Goal: Task Accomplishment & Management: Use online tool/utility

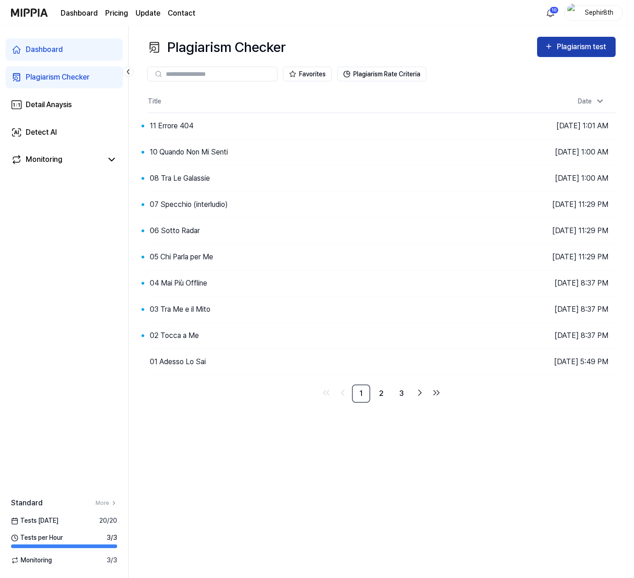
click at [580, 46] on div "Plagiarism test" at bounding box center [582, 47] width 51 height 12
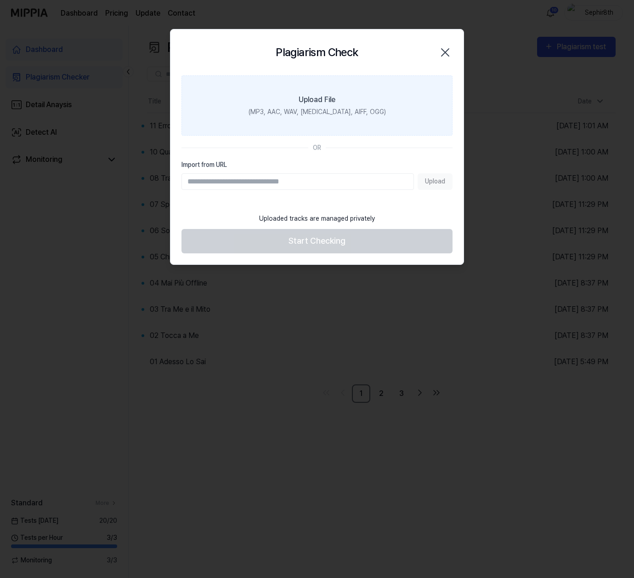
click at [337, 111] on div "(MP3, AAC, WAV, [MEDICAL_DATA], AIFF, OGG)" at bounding box center [317, 112] width 137 height 10
click at [0, 0] on input "Upload File (MP3, AAC, WAV, [MEDICAL_DATA], AIFF, OGG)" at bounding box center [0, 0] width 0 height 0
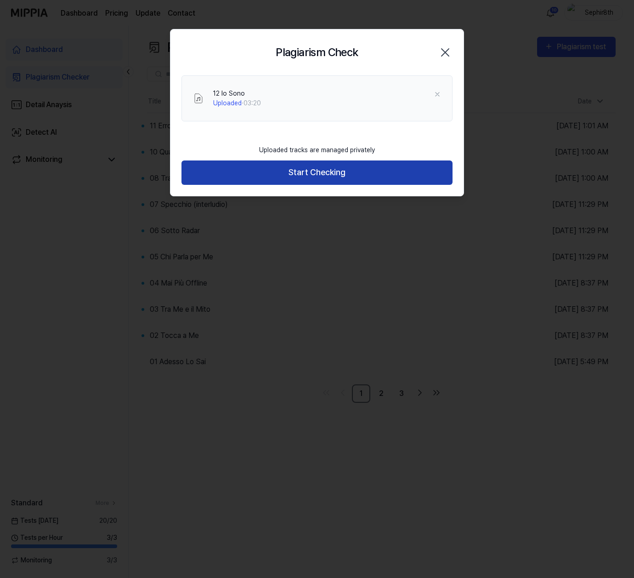
click at [377, 175] on button "Start Checking" at bounding box center [317, 172] width 271 height 24
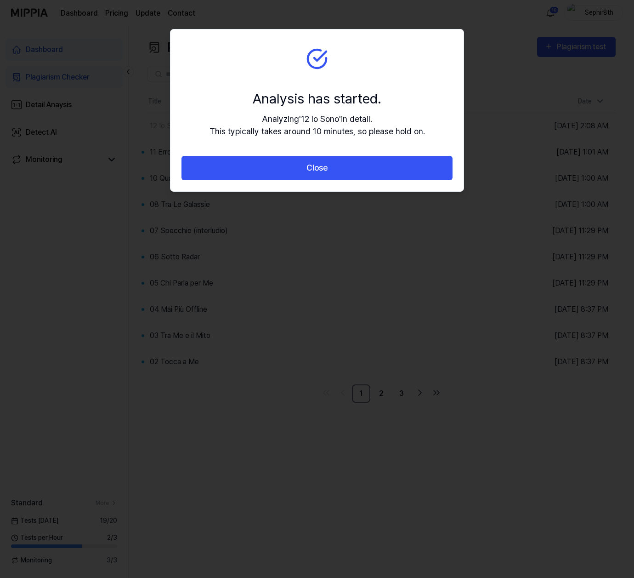
click at [377, 175] on button "Close" at bounding box center [317, 168] width 271 height 24
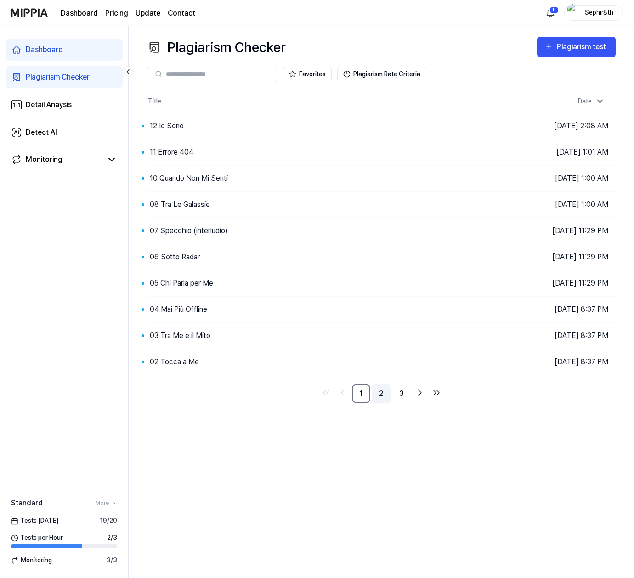
click at [376, 394] on link "2" at bounding box center [381, 393] width 18 height 18
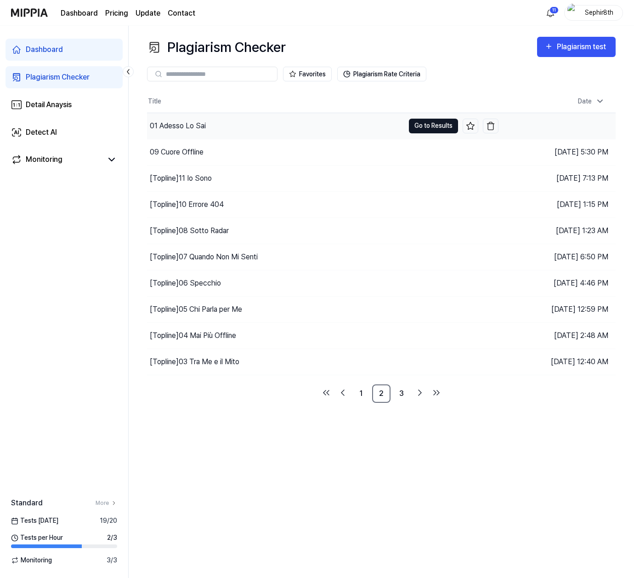
click at [426, 126] on button "Go to Results" at bounding box center [433, 126] width 49 height 15
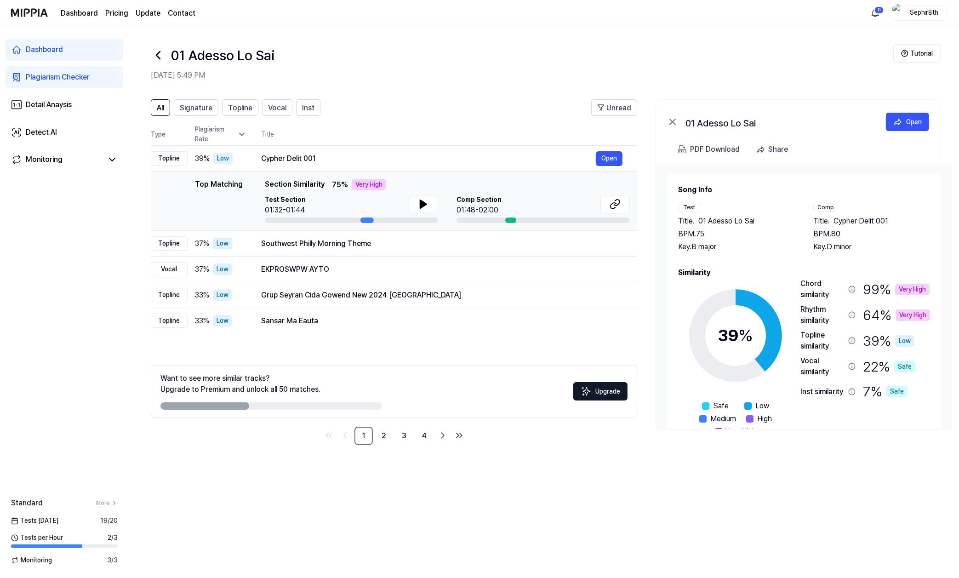
click at [158, 55] on icon at bounding box center [158, 55] width 15 height 15
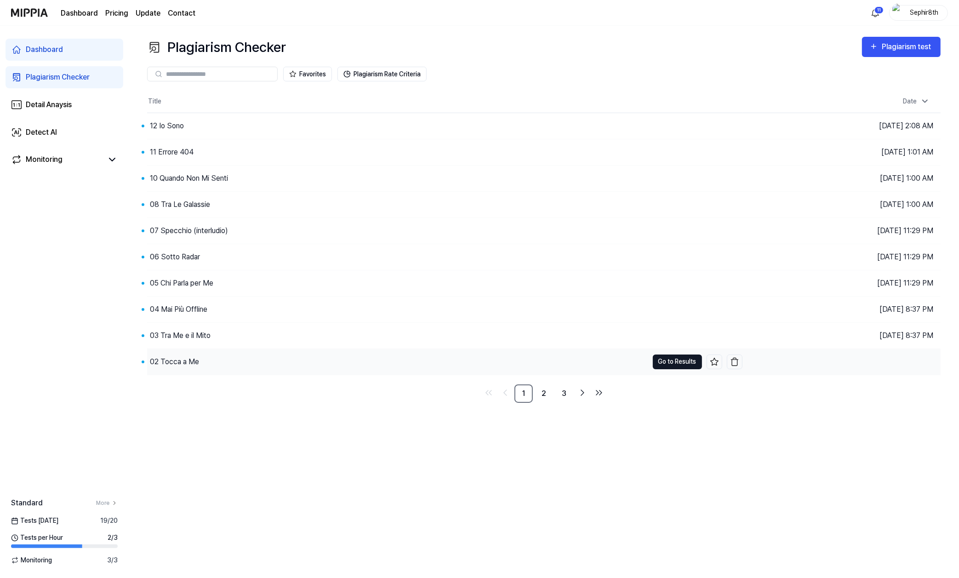
click at [634, 364] on button "Go to Results" at bounding box center [677, 361] width 49 height 15
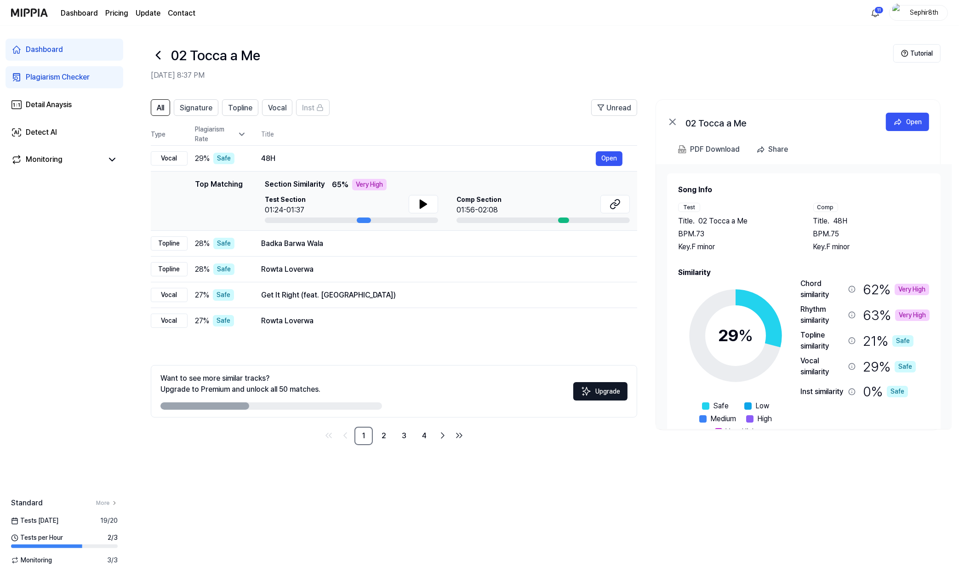
click at [161, 53] on icon at bounding box center [158, 55] width 15 height 15
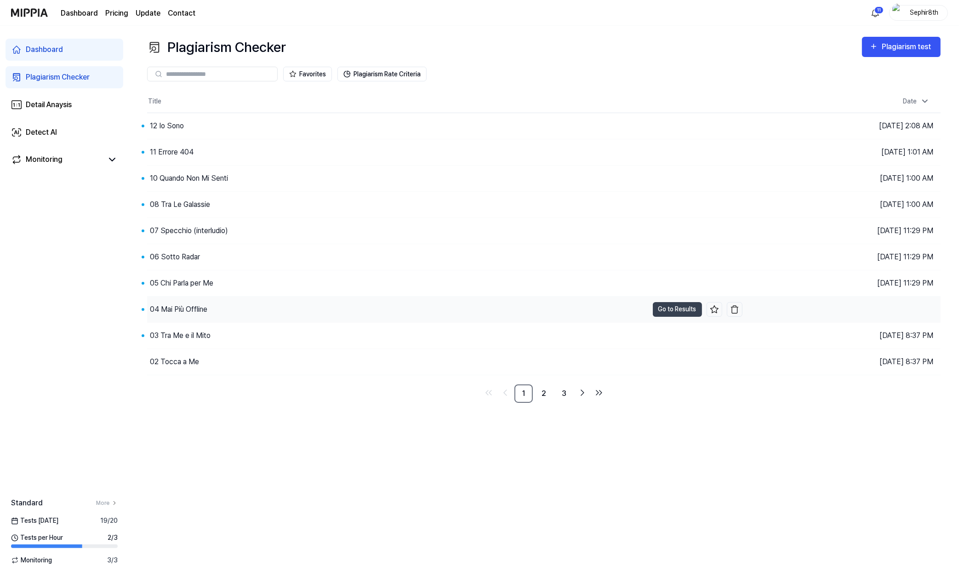
click at [204, 309] on div "04 Mai Più Offline" at bounding box center [178, 309] width 57 height 11
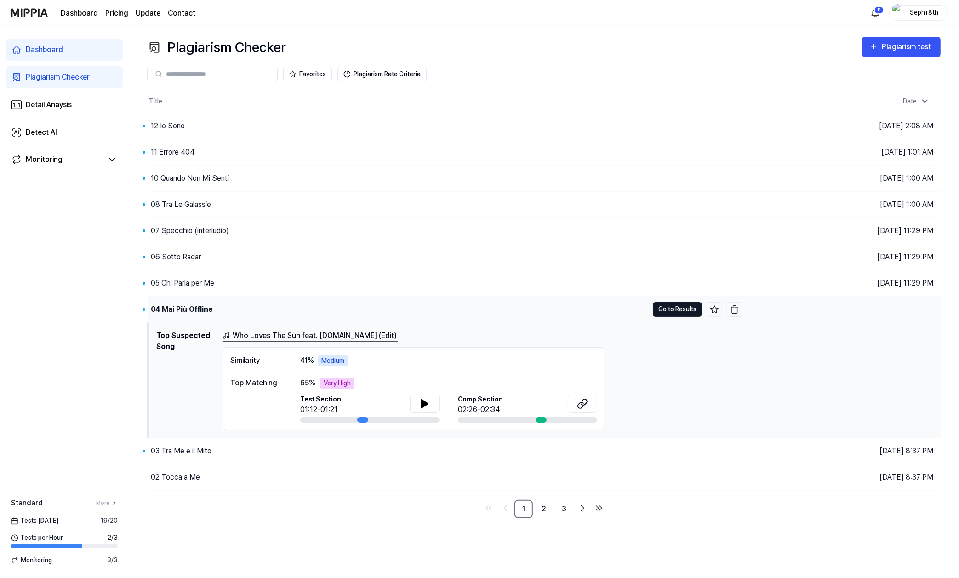
click at [634, 308] on button "Go to Results" at bounding box center [677, 309] width 49 height 15
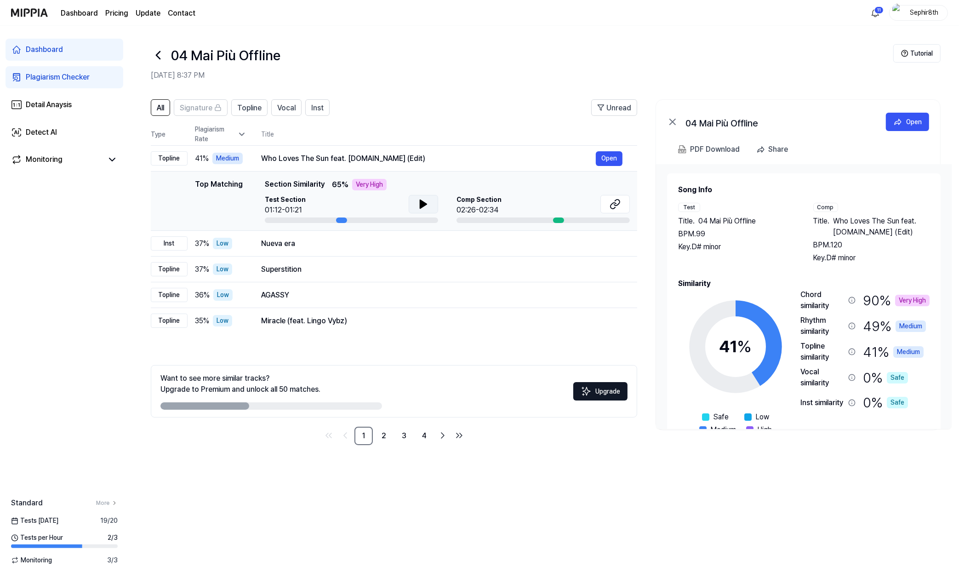
click at [414, 206] on button at bounding box center [423, 204] width 29 height 18
click at [422, 205] on icon at bounding box center [422, 203] width 2 height 7
click at [342, 156] on div "Who Loves The Sun feat. [DOMAIN_NAME] (Edit)" at bounding box center [428, 158] width 335 height 11
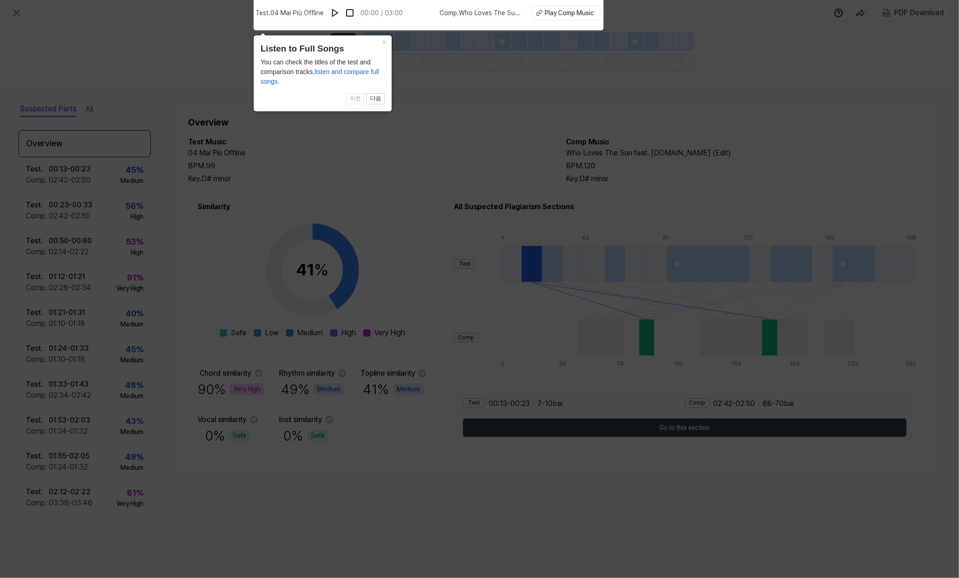
click at [364, 161] on icon at bounding box center [479, 286] width 959 height 582
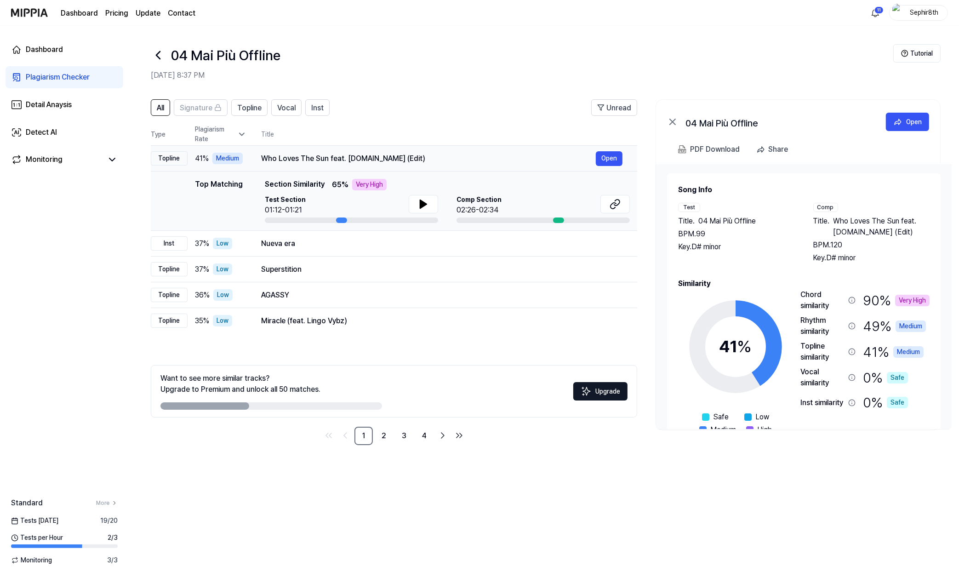
drag, startPoint x: 388, startPoint y: 157, endPoint x: 261, endPoint y: 160, distance: 126.4
click at [263, 159] on div "Who Loves The Sun feat. [DOMAIN_NAME] (Edit)" at bounding box center [428, 158] width 335 height 11
drag, startPoint x: 261, startPoint y: 160, endPoint x: 352, endPoint y: 158, distance: 91.0
click at [349, 158] on div "Who Loves The Sun feat. [DOMAIN_NAME] (Edit)" at bounding box center [428, 158] width 335 height 11
drag, startPoint x: 915, startPoint y: 223, endPoint x: 599, endPoint y: 544, distance: 450.9
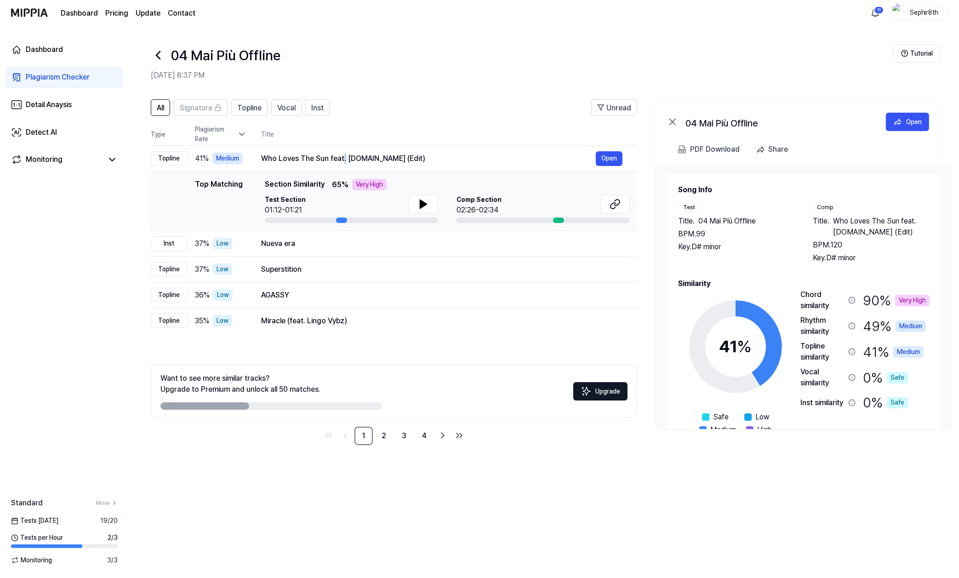
click at [600, 545] on div "All Signature Topline Vocal Inst Unread All Signature Topline Vocal Inst Type P…" at bounding box center [544, 334] width 830 height 488
click at [164, 55] on icon at bounding box center [158, 55] width 15 height 15
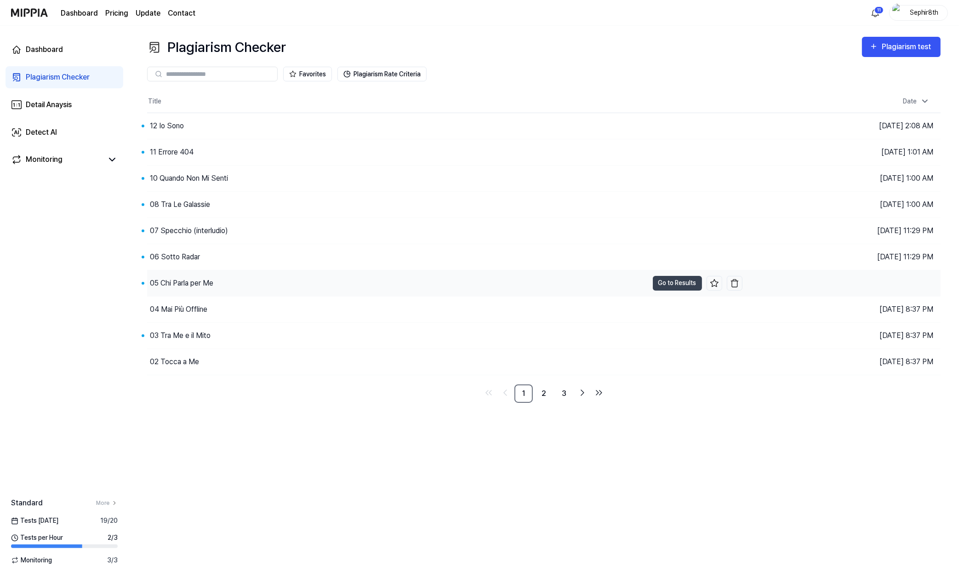
click at [185, 287] on div "05 Chi Parla per Me" at bounding box center [181, 283] width 63 height 11
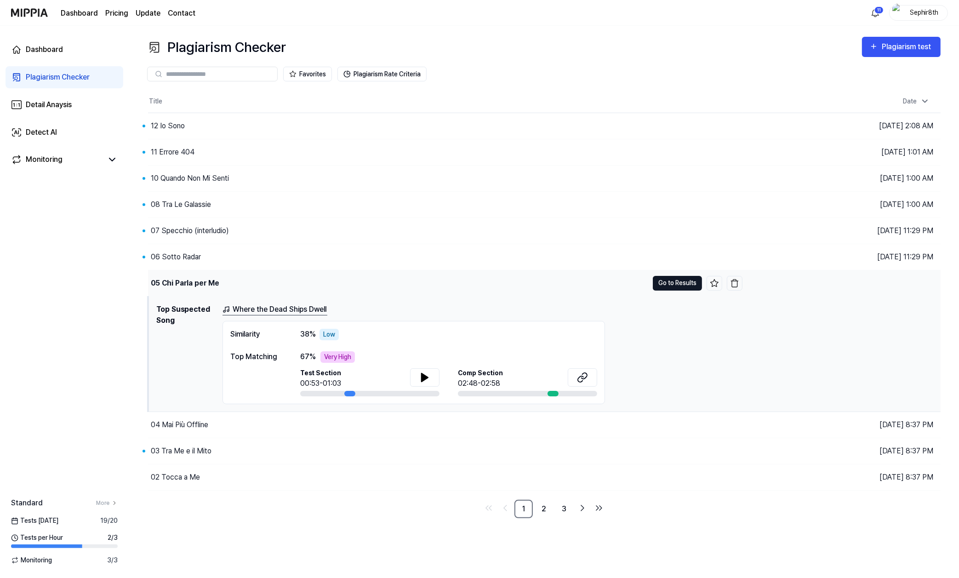
click at [634, 285] on button "Go to Results" at bounding box center [677, 283] width 49 height 15
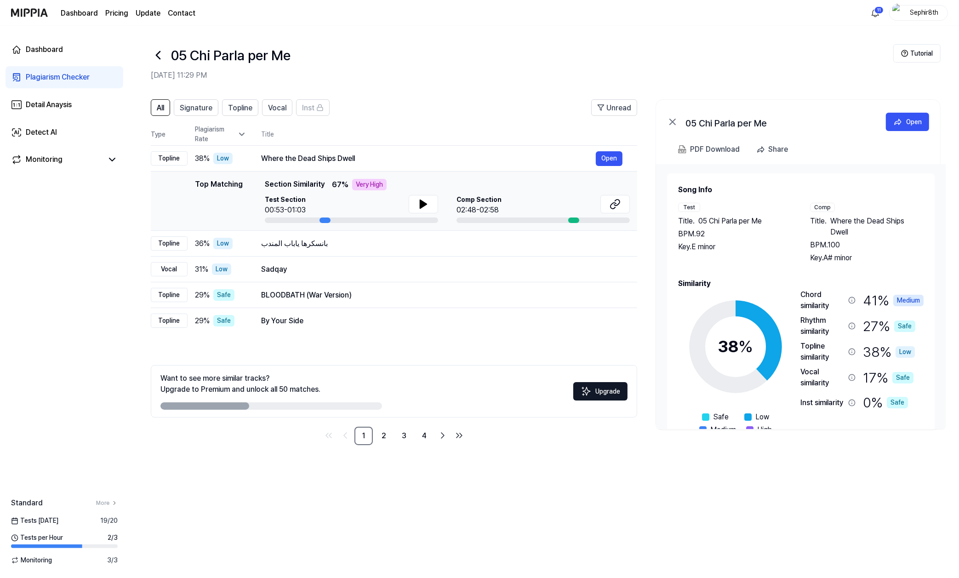
click at [160, 51] on icon at bounding box center [158, 54] width 4 height 7
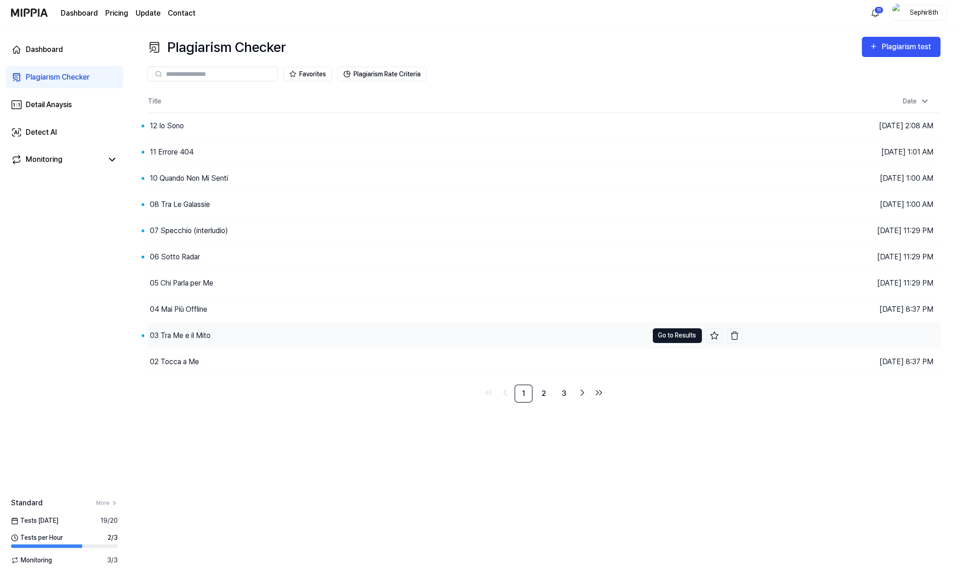
click at [634, 335] on button "Go to Results" at bounding box center [677, 335] width 49 height 15
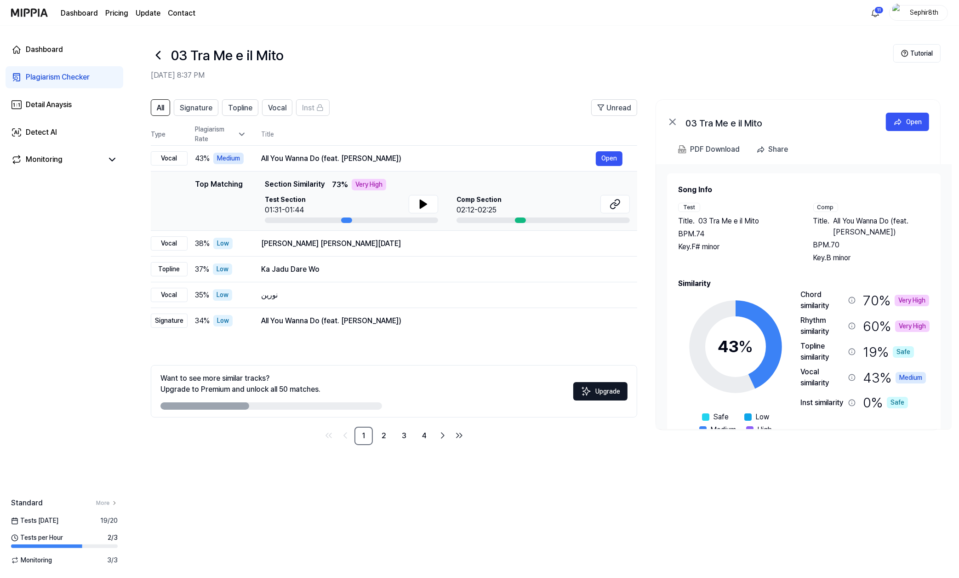
click at [159, 58] on icon at bounding box center [158, 54] width 4 height 7
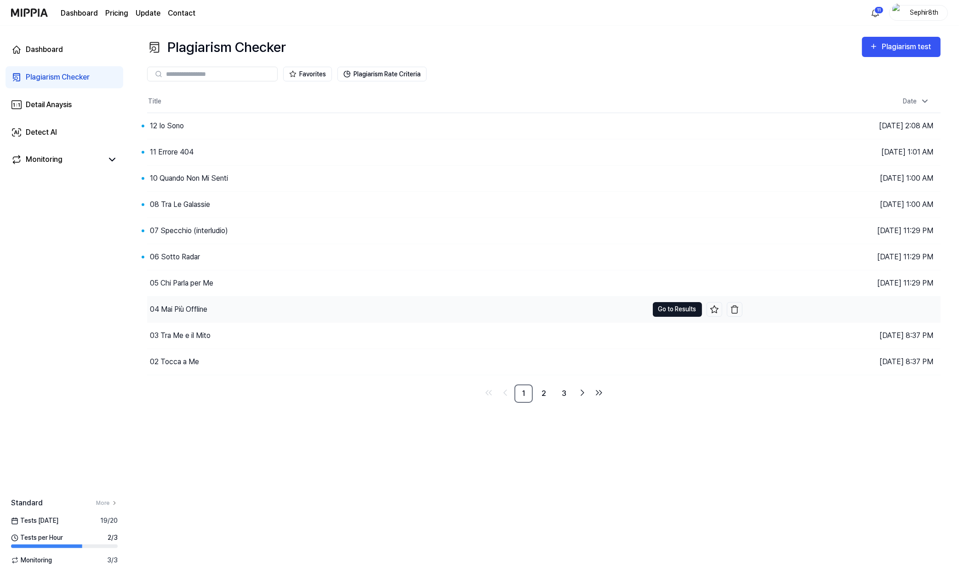
click at [634, 305] on button "Go to Results" at bounding box center [677, 309] width 49 height 15
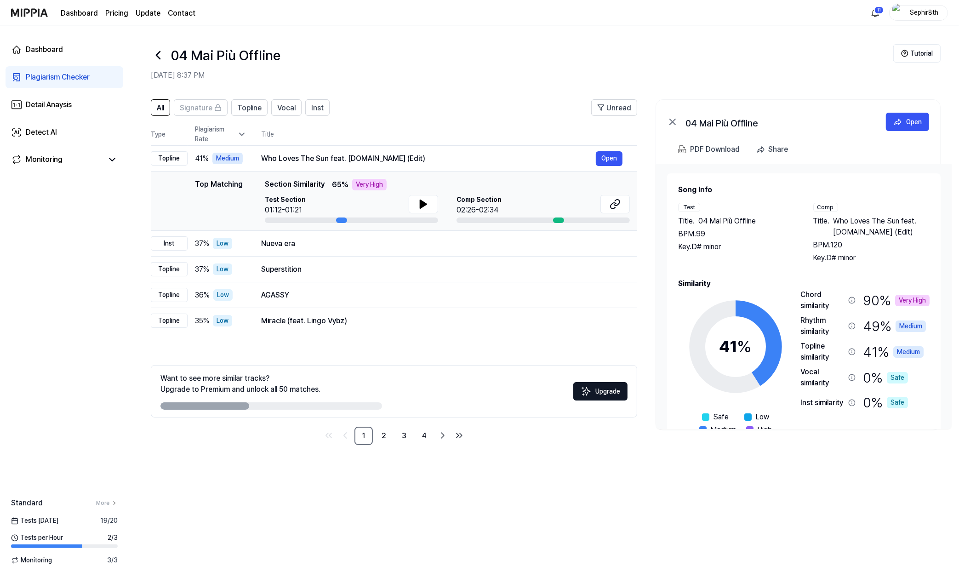
click at [159, 57] on icon at bounding box center [158, 54] width 4 height 7
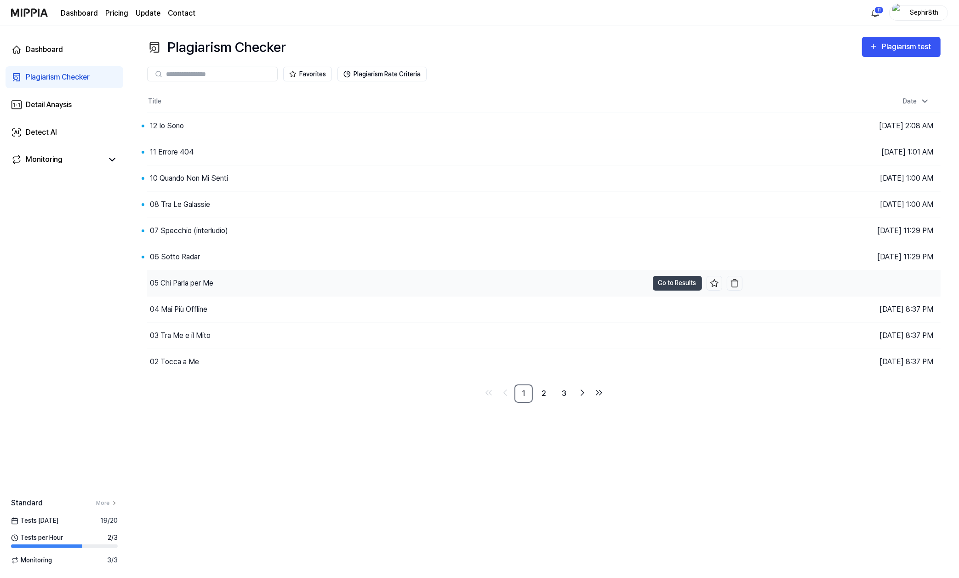
click at [183, 281] on div "05 Chi Parla per Me" at bounding box center [181, 283] width 63 height 11
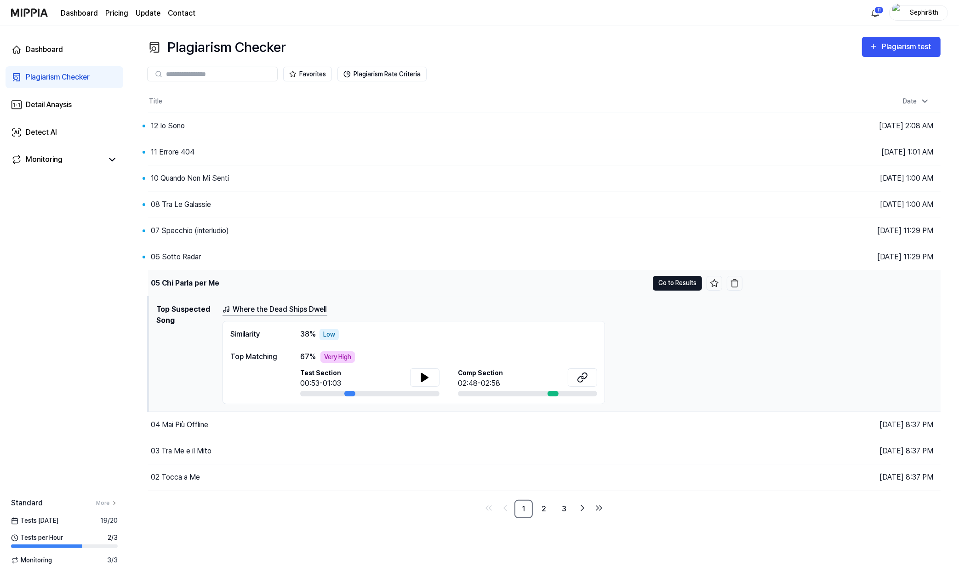
click at [634, 283] on button "Go to Results" at bounding box center [677, 283] width 49 height 15
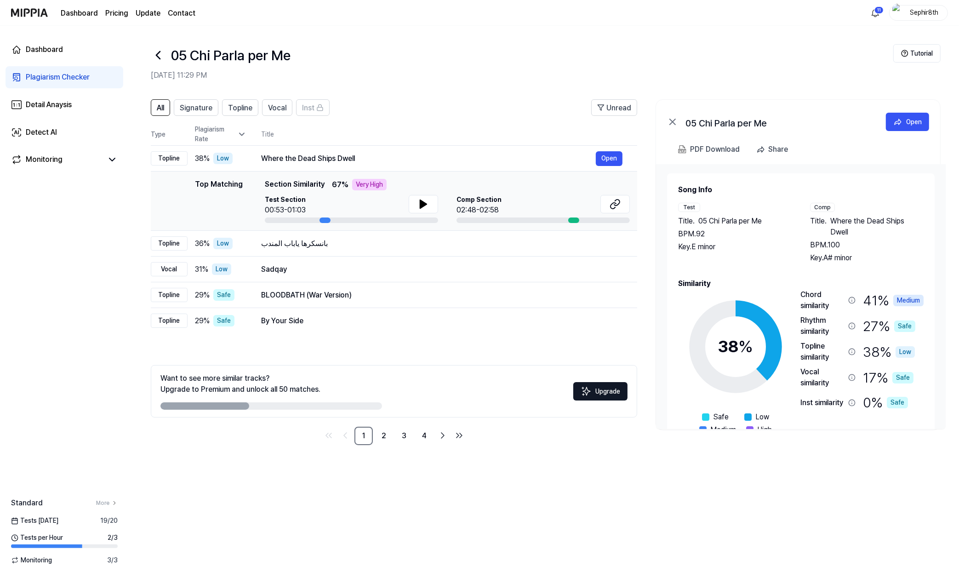
click at [156, 52] on icon at bounding box center [158, 55] width 15 height 15
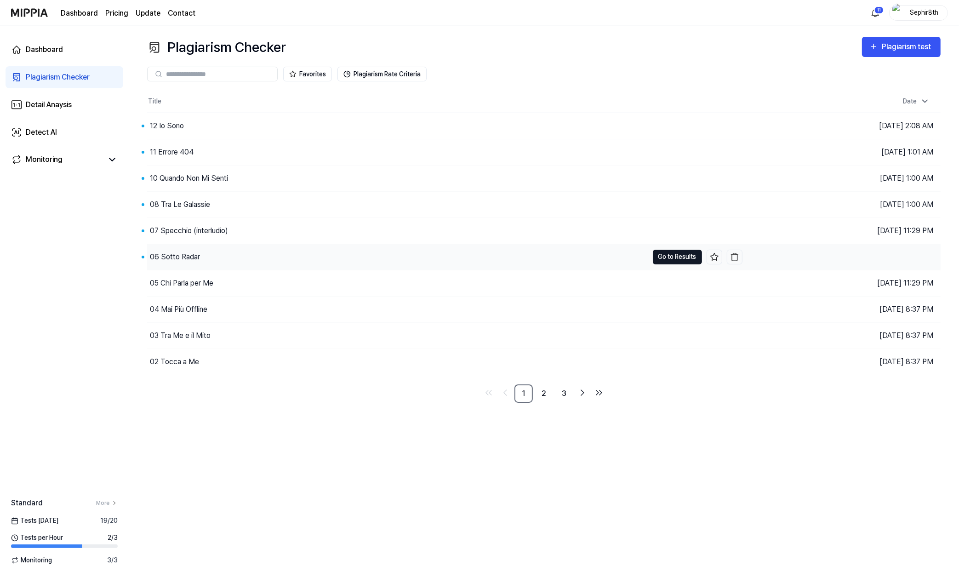
click at [634, 259] on button "Go to Results" at bounding box center [677, 257] width 49 height 15
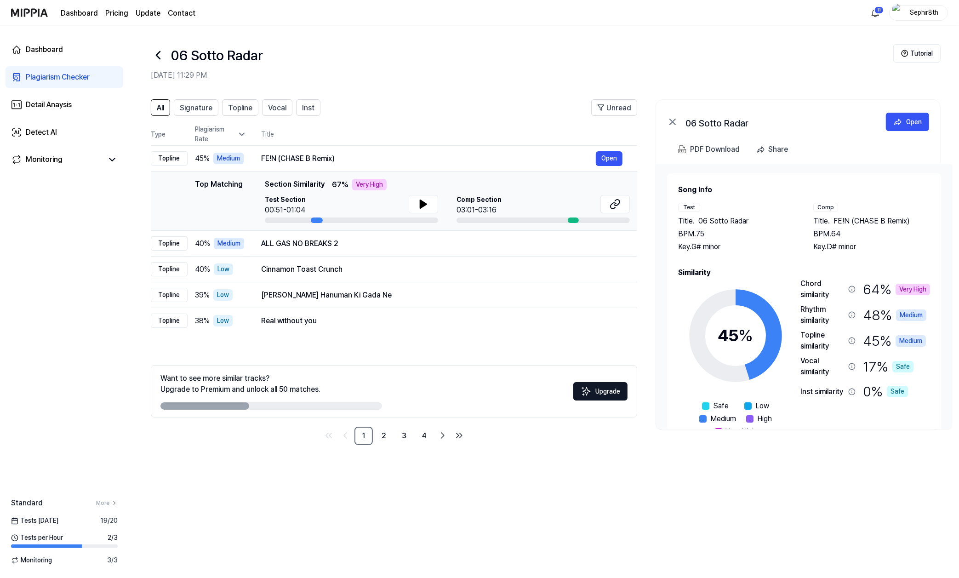
click at [159, 55] on icon at bounding box center [158, 55] width 15 height 15
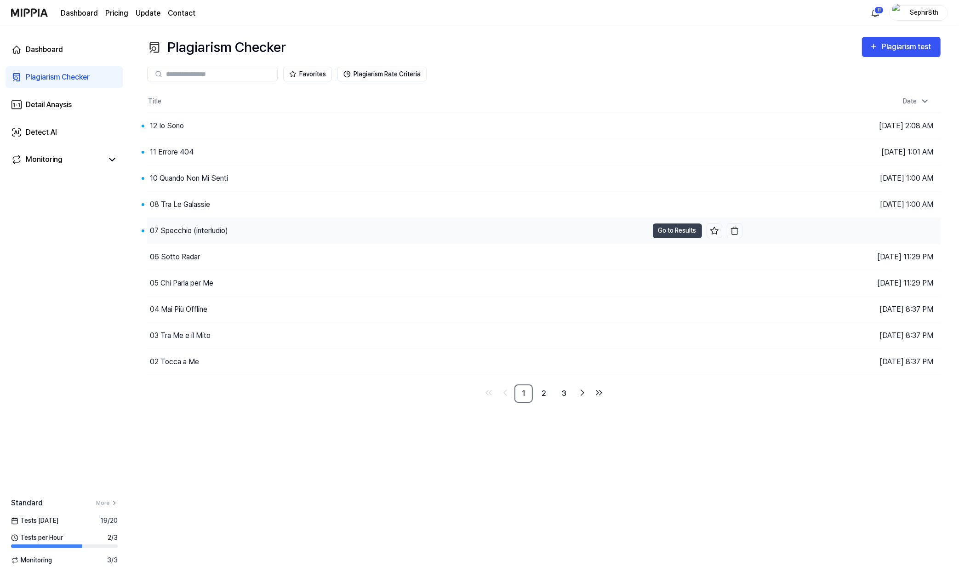
click at [215, 228] on div "07 Specchio (interludio)" at bounding box center [189, 230] width 78 height 11
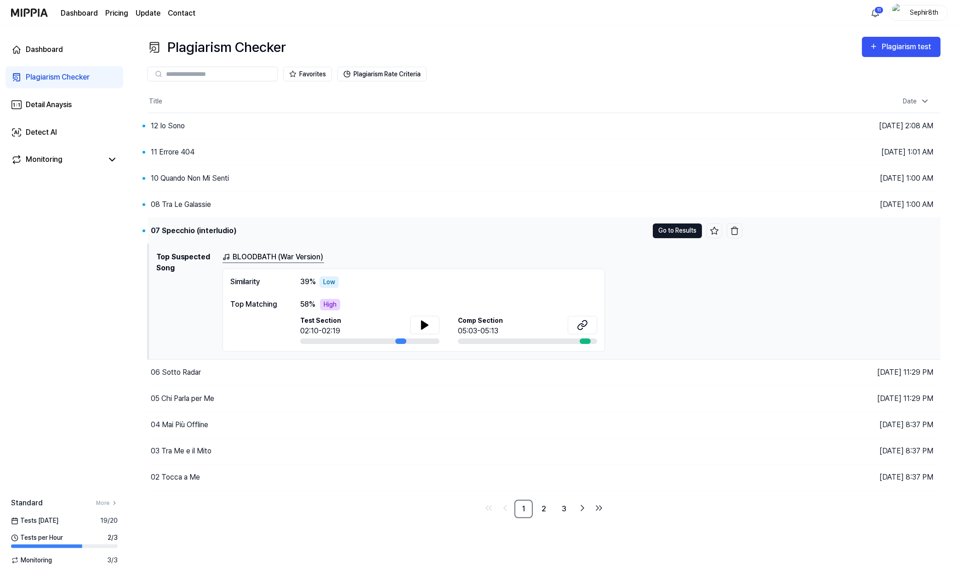
click at [634, 234] on button "Go to Results" at bounding box center [677, 230] width 49 height 15
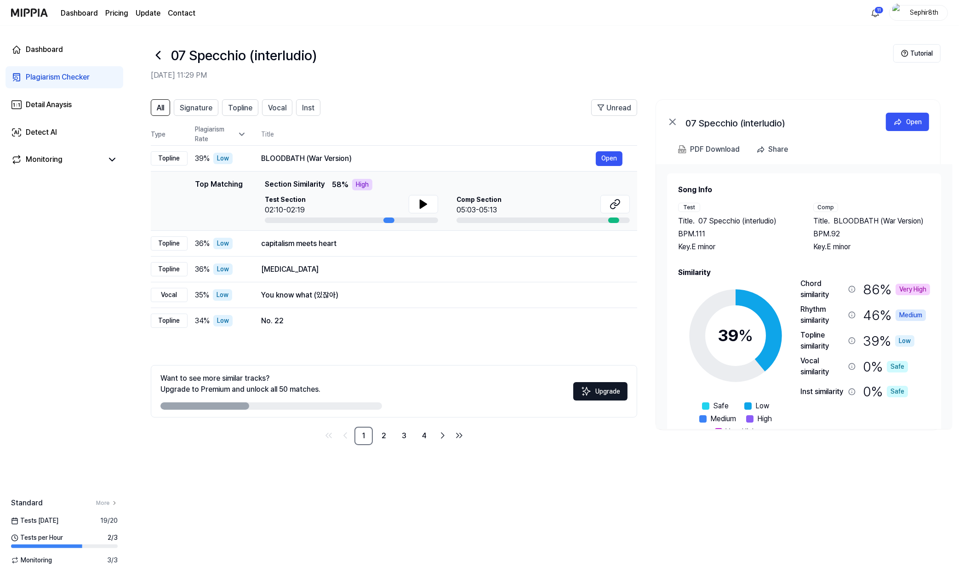
click at [156, 57] on icon at bounding box center [158, 55] width 15 height 15
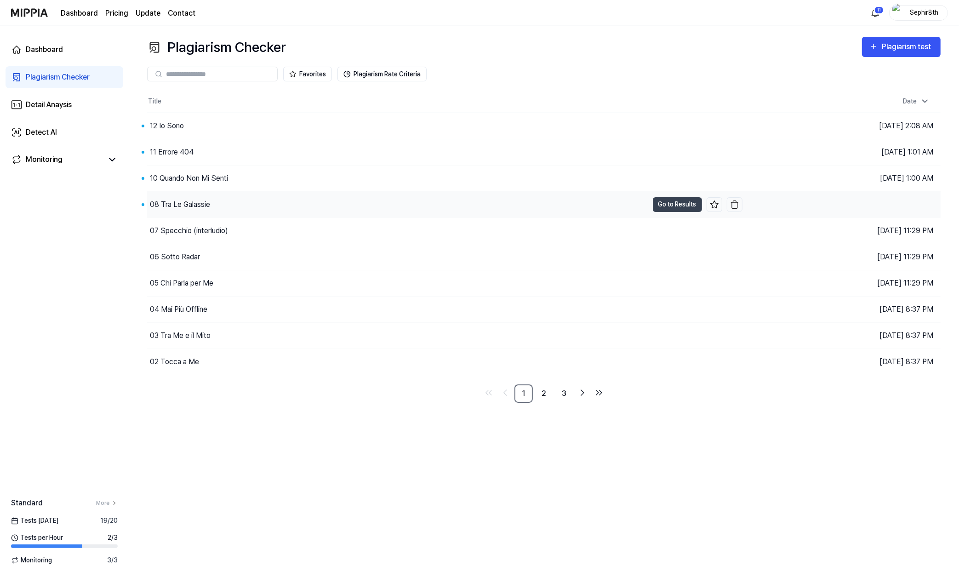
click at [198, 206] on div "08 Tra Le Galassie" at bounding box center [180, 204] width 60 height 11
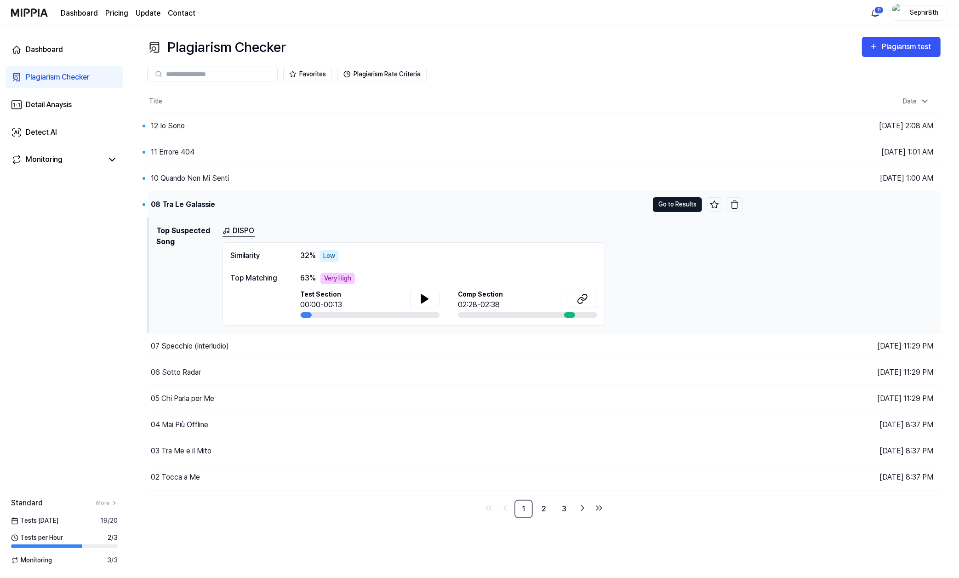
click at [634, 211] on button "Go to Results" at bounding box center [677, 204] width 49 height 15
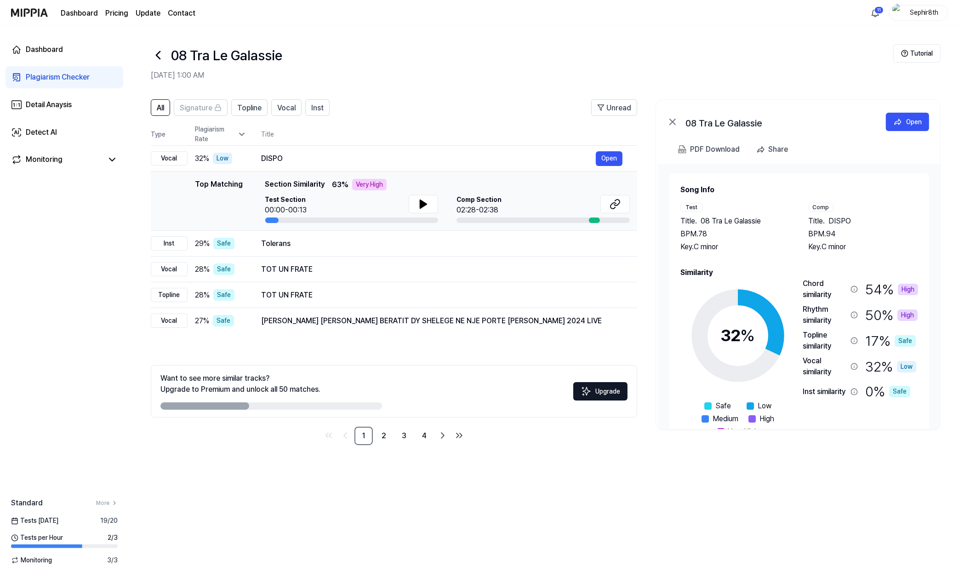
click at [160, 57] on icon at bounding box center [158, 55] width 15 height 15
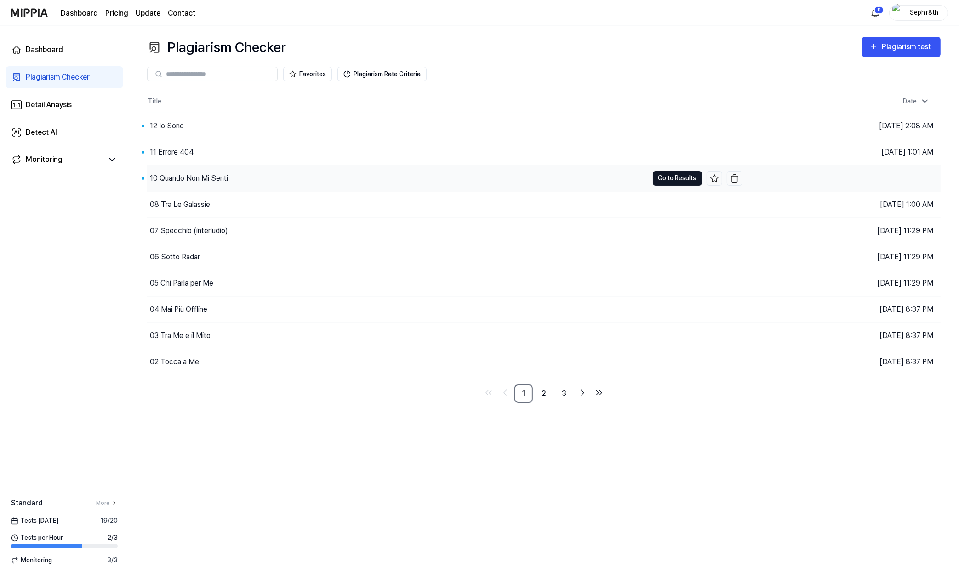
click at [634, 177] on button "Go to Results" at bounding box center [677, 178] width 49 height 15
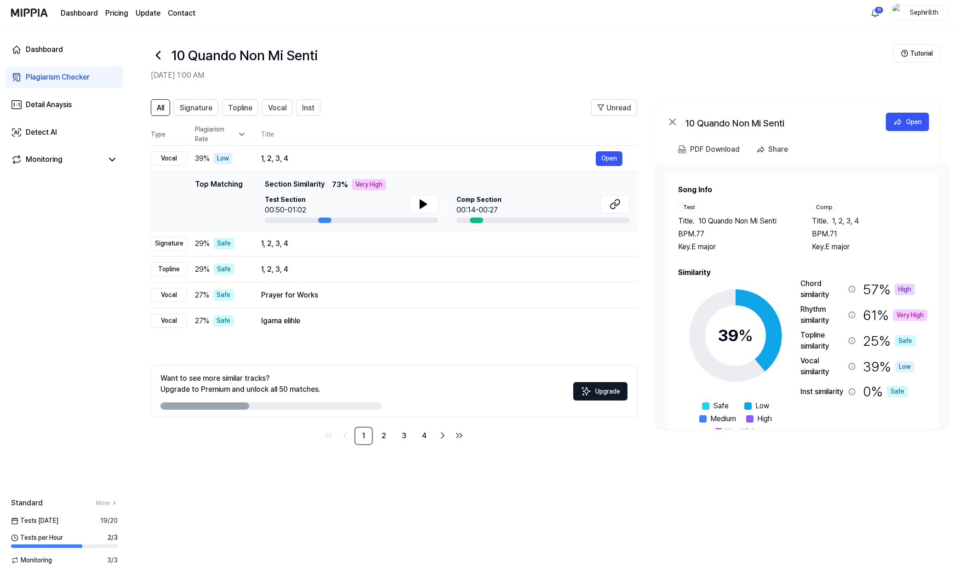
click at [158, 57] on icon at bounding box center [158, 54] width 4 height 7
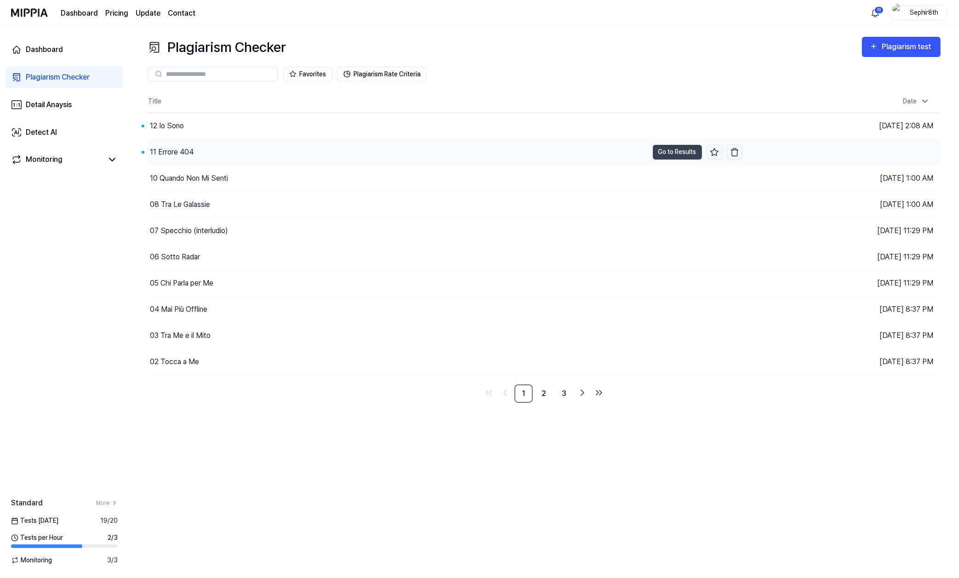
click at [251, 152] on div "11 Errore 404" at bounding box center [397, 152] width 501 height 26
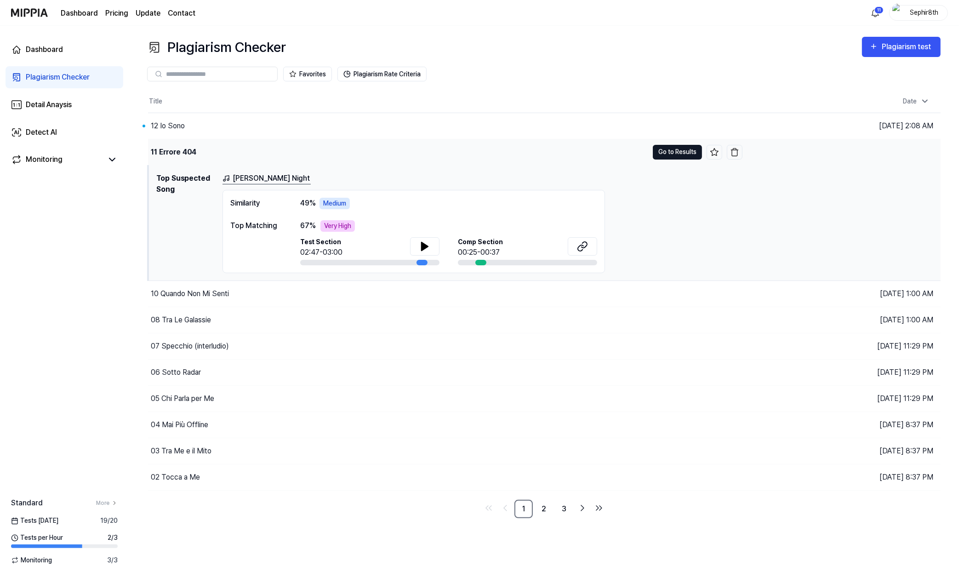
click at [634, 151] on button "Go to Results" at bounding box center [677, 152] width 49 height 15
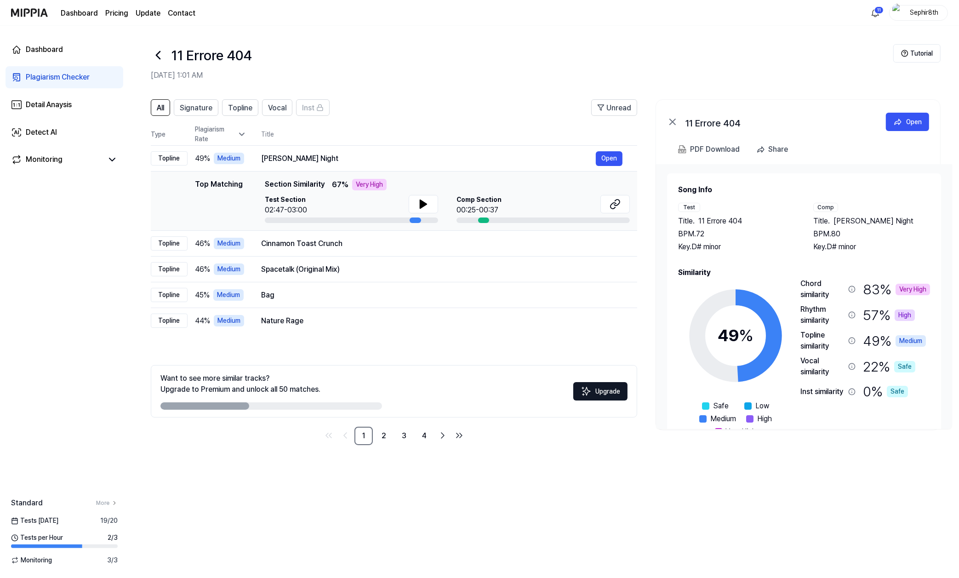
click at [160, 57] on icon at bounding box center [158, 55] width 15 height 15
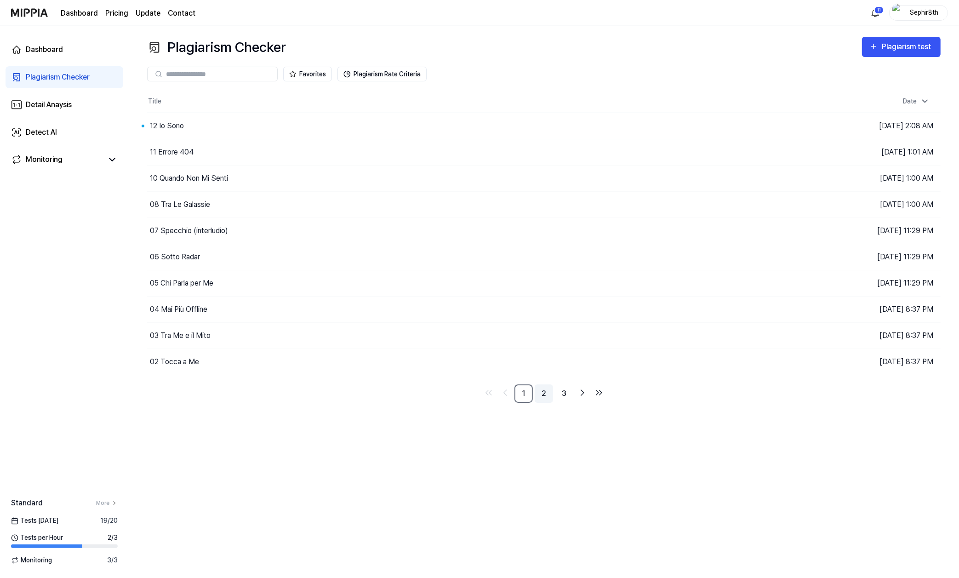
click at [544, 393] on link "2" at bounding box center [544, 393] width 18 height 18
click at [634, 152] on button "Go to Results" at bounding box center [677, 152] width 49 height 15
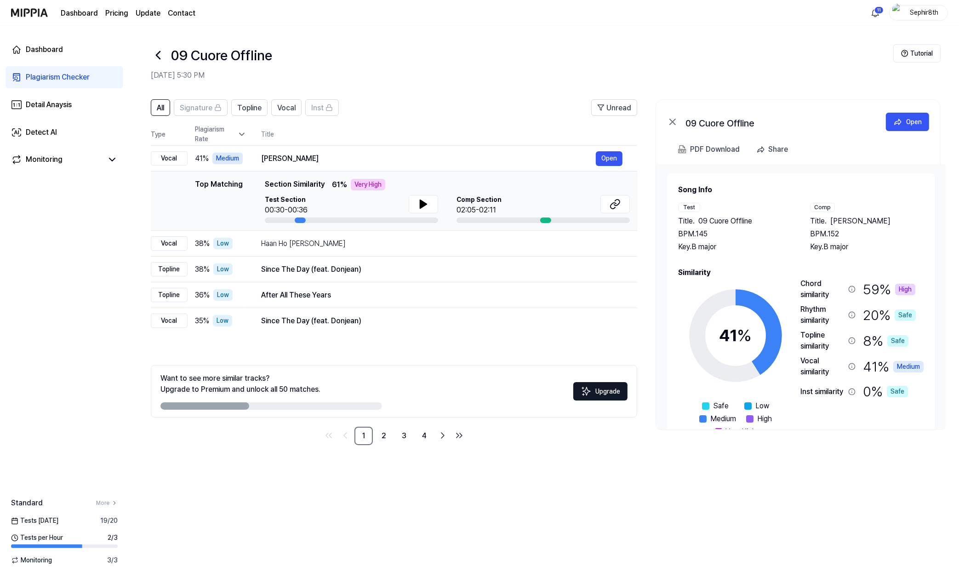
click at [162, 56] on icon at bounding box center [158, 55] width 15 height 15
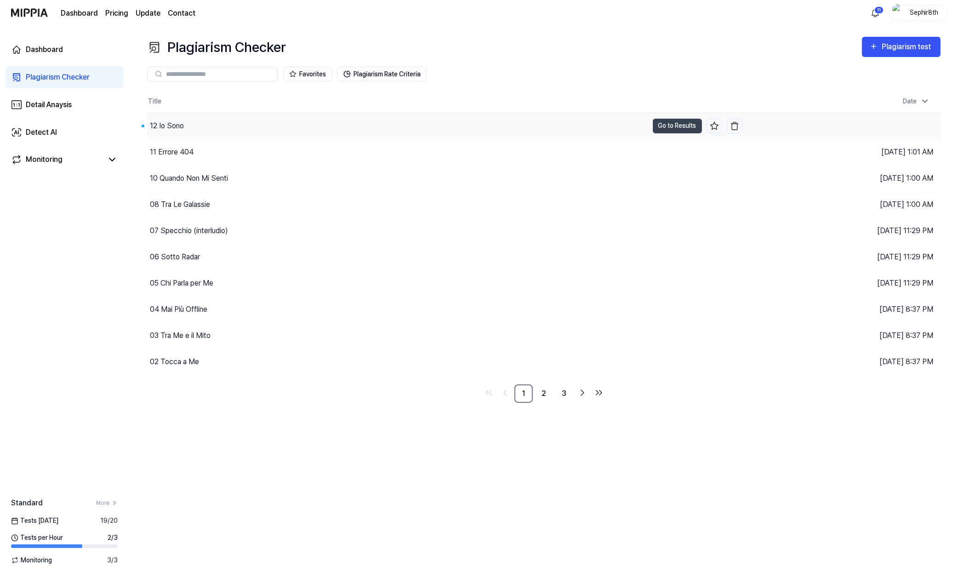
click at [208, 125] on div "12 Io Sono" at bounding box center [397, 126] width 501 height 26
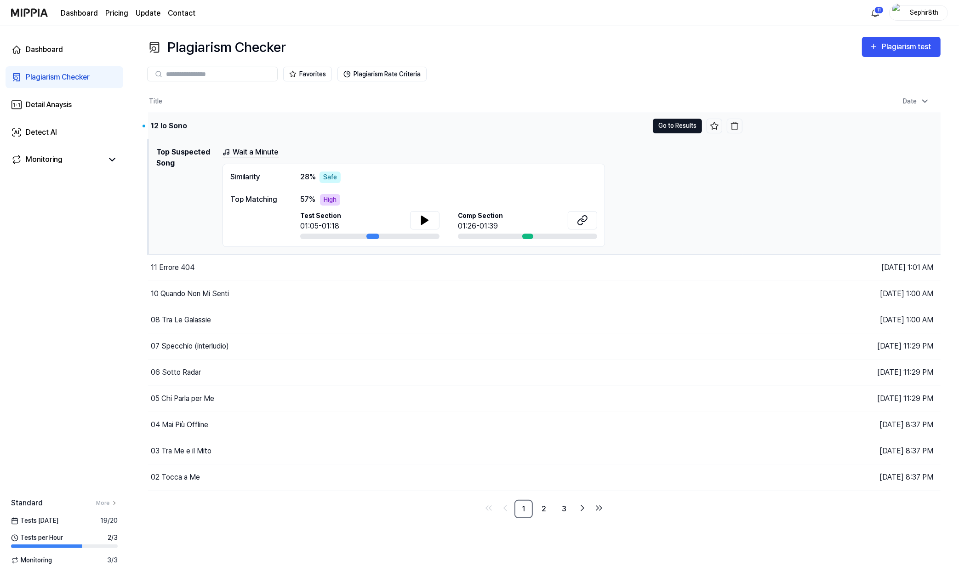
click at [634, 128] on button "Go to Results" at bounding box center [677, 126] width 49 height 15
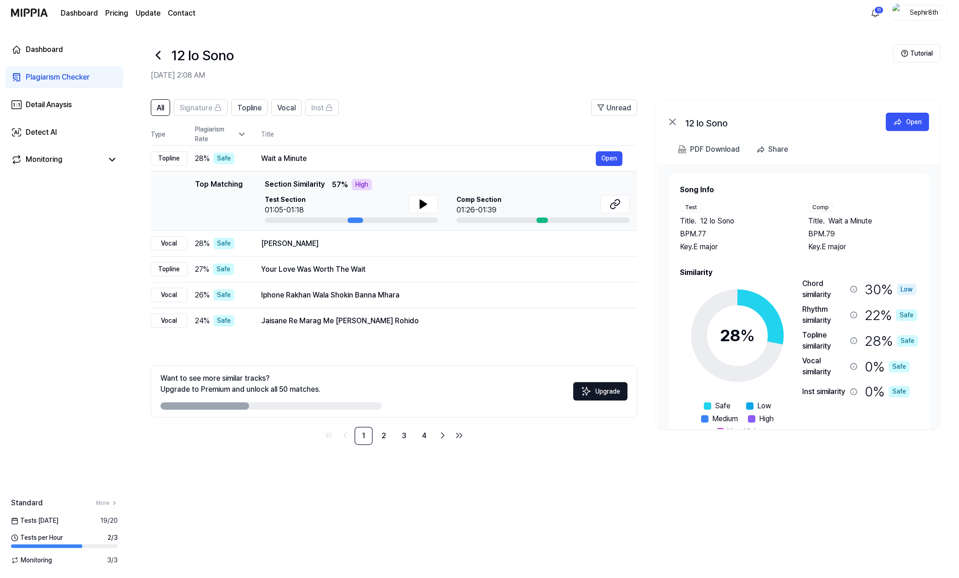
click at [158, 59] on icon at bounding box center [158, 55] width 15 height 15
